Goal: Find specific page/section: Find specific page/section

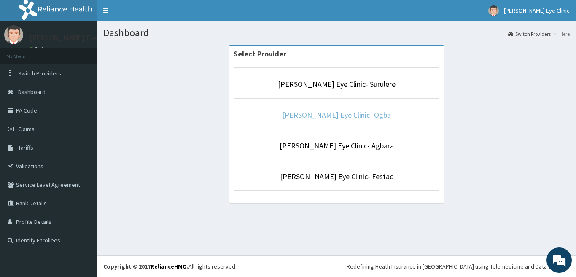
click at [345, 113] on link "[PERSON_NAME] Eye Clinic- Ogba" at bounding box center [336, 115] width 109 height 10
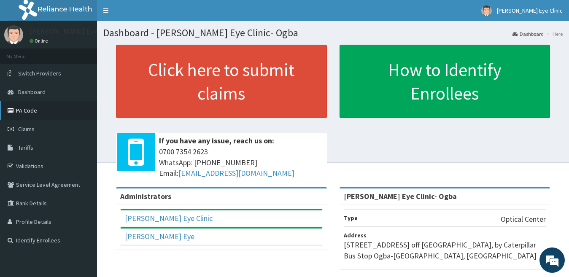
click at [48, 108] on link "PA Code" at bounding box center [48, 110] width 97 height 19
